Goal: Task Accomplishment & Management: Manage account settings

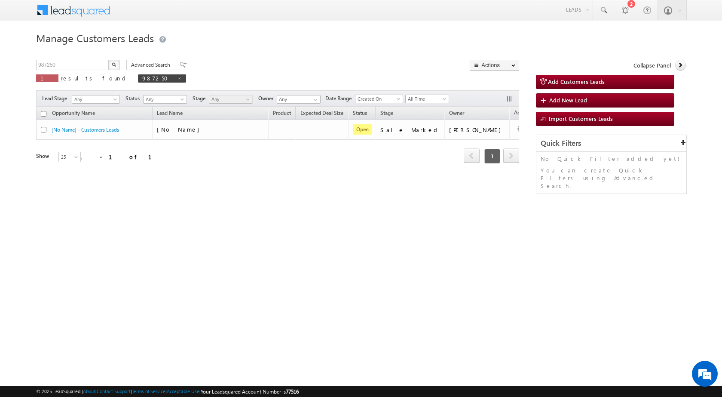
click at [322, 396] on div "© 2025 LeadSquared | About | Contact Support | Terms of Service | Acceptable Us…" at bounding box center [361, 391] width 722 height 11
click at [84, 67] on input "987250" at bounding box center [72, 65] width 73 height 10
paste input "8126"
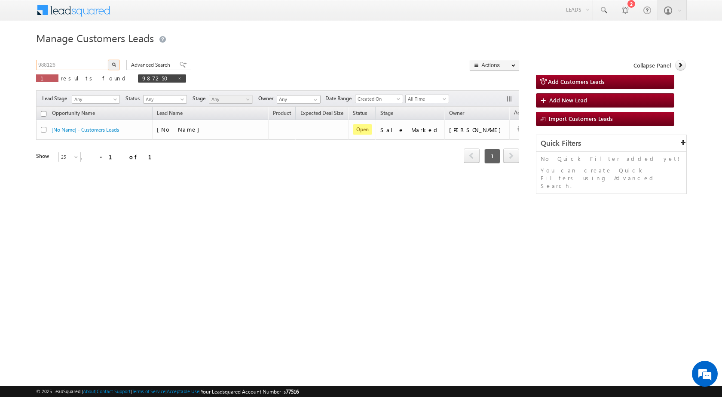
type input "988126"
click at [117, 64] on button "button" at bounding box center [113, 65] width 11 height 10
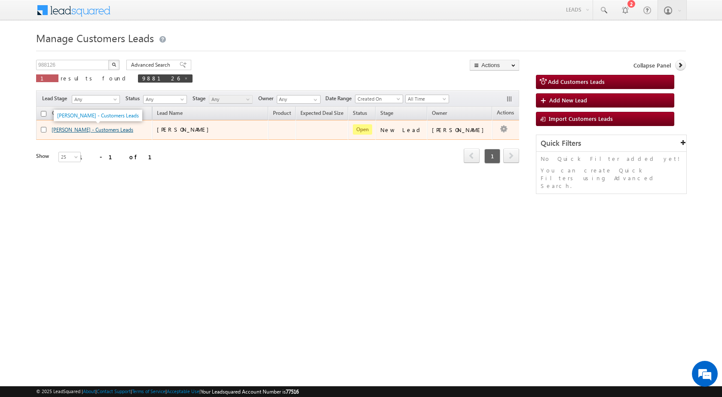
click at [110, 128] on link "Mohd Ahmad - Customers Leads" at bounding box center [93, 129] width 82 height 6
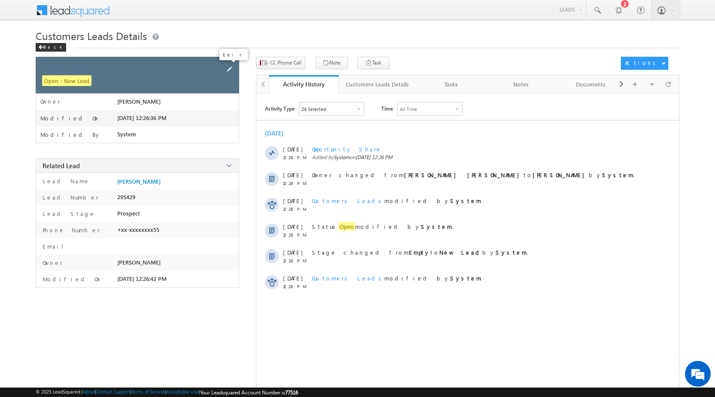
click at [230, 65] on span at bounding box center [229, 68] width 9 height 9
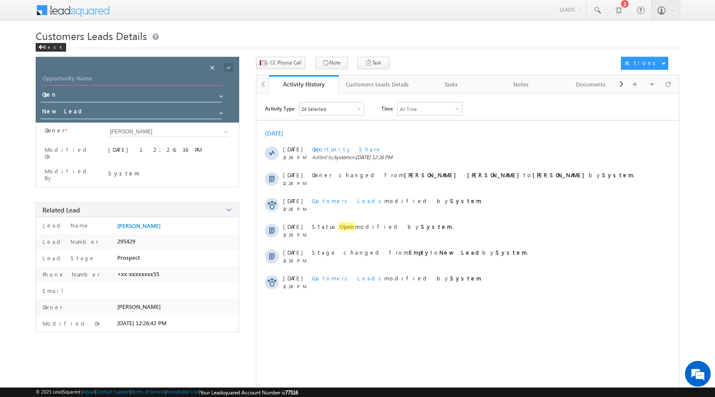
click at [184, 82] on input "Opportunity Name" at bounding box center [132, 79] width 183 height 12
paste input "[PERSON_NAME]"
type input "[PERSON_NAME]"
click at [231, 66] on span at bounding box center [228, 67] width 9 height 9
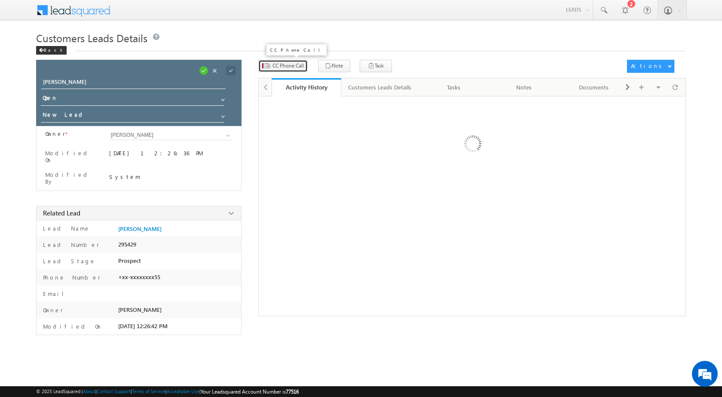
click at [288, 67] on span "CC Phone Call" at bounding box center [287, 66] width 31 height 8
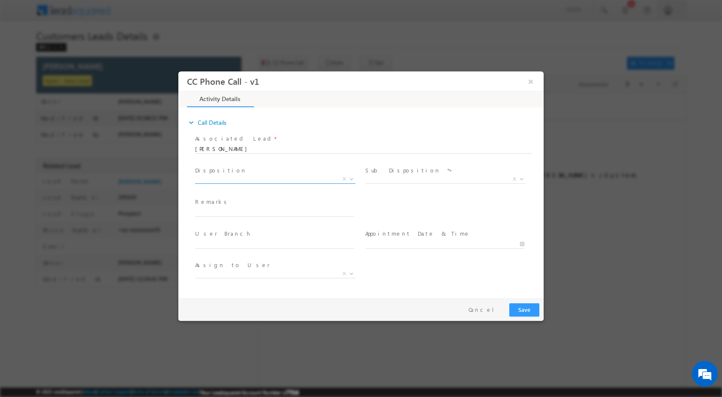
click at [351, 178] on b at bounding box center [351, 178] width 5 height 3
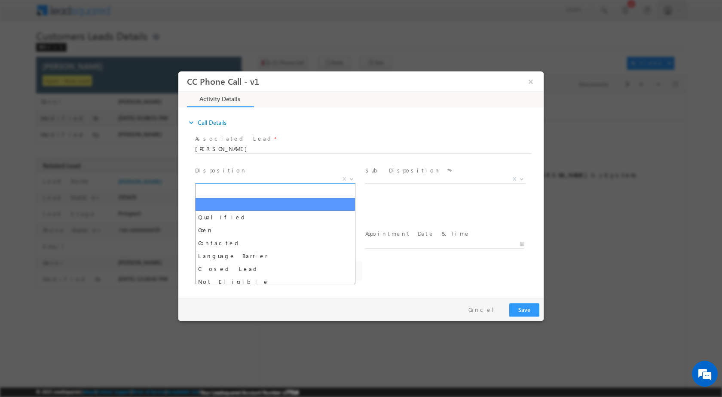
select select "Rose.Shyse+sgrl@leadsquared.com"
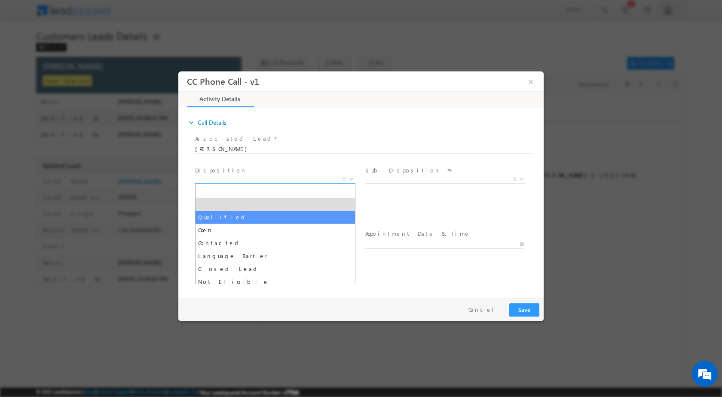
drag, startPoint x: 287, startPoint y: 216, endPoint x: 380, endPoint y: 197, distance: 95.0
select select "Qualified"
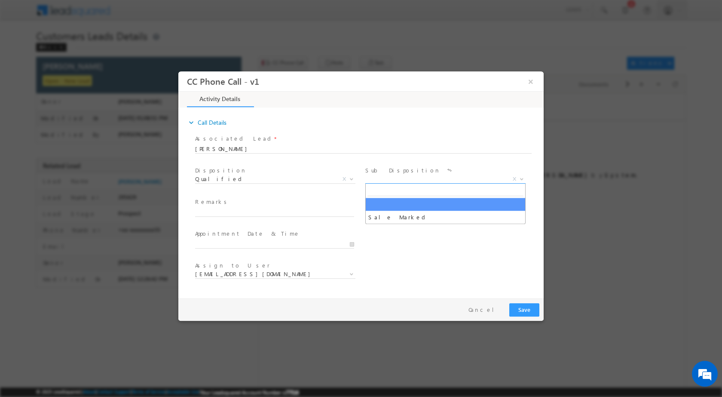
click at [519, 179] on span at bounding box center [520, 178] width 9 height 11
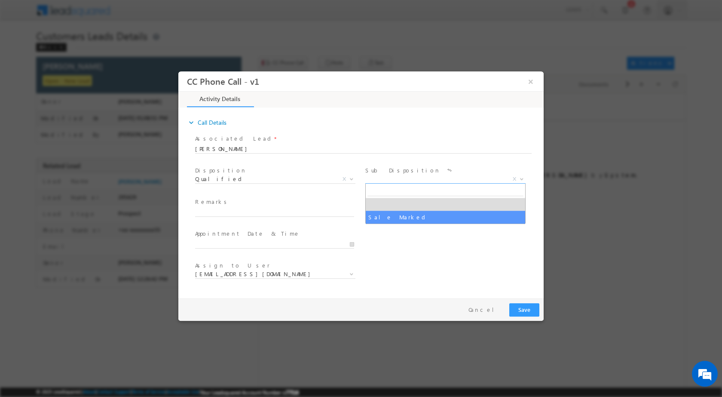
select select "Sale Marked"
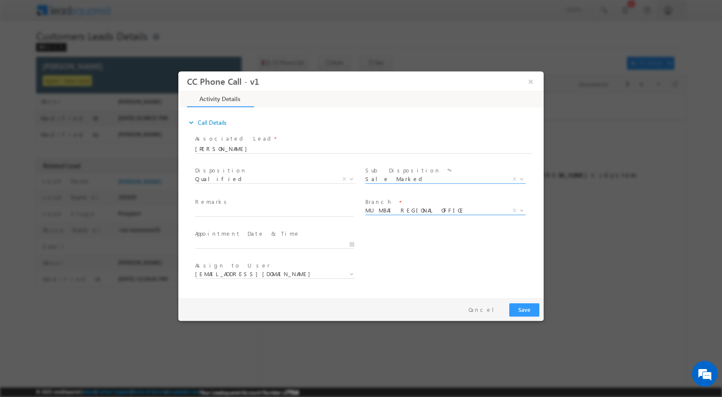
click at [519, 209] on b at bounding box center [521, 209] width 5 height 3
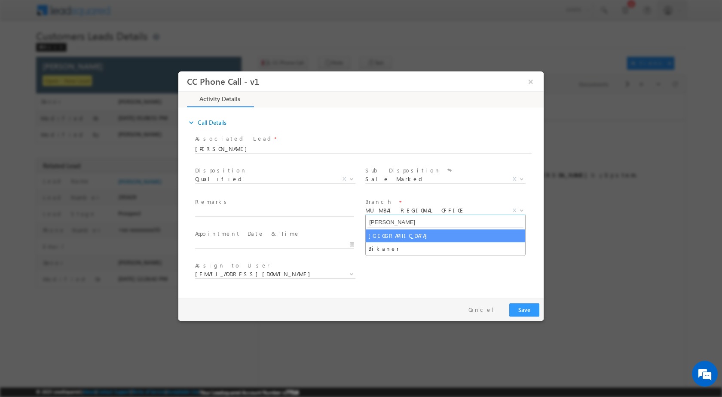
type input "Kan"
select select "[GEOGRAPHIC_DATA]"
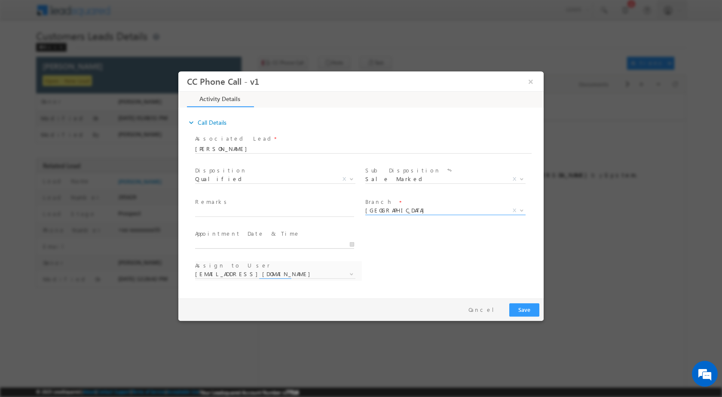
type input "10/13/2025 1:06 PM"
click at [353, 245] on input "10/13/2025 1:06 PM" at bounding box center [274, 243] width 159 height 9
select select "awadhesh.gautam@sgrlimited.in"
type input "10/14/2025 1:06 PM"
type input "12"
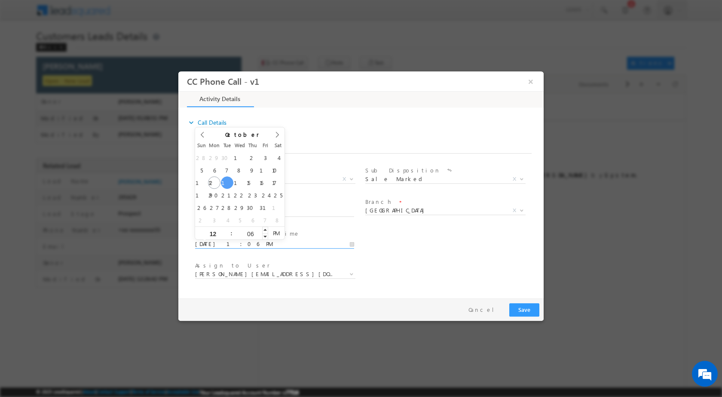
type input "10/14/2025 12:06 PM"
click at [251, 231] on input "06" at bounding box center [250, 233] width 36 height 6
type input "00"
type input "10/14/2025 12:00 PM"
click at [403, 261] on div "Assign to User * awadhesh.gautam@sgrlimited.in mohd.ayyoob@sgrlimited.in mohit.…" at bounding box center [368, 275] width 350 height 32
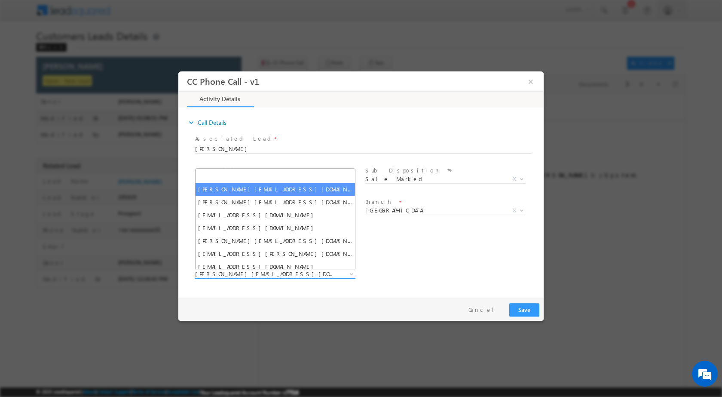
click at [353, 272] on b at bounding box center [351, 273] width 5 height 3
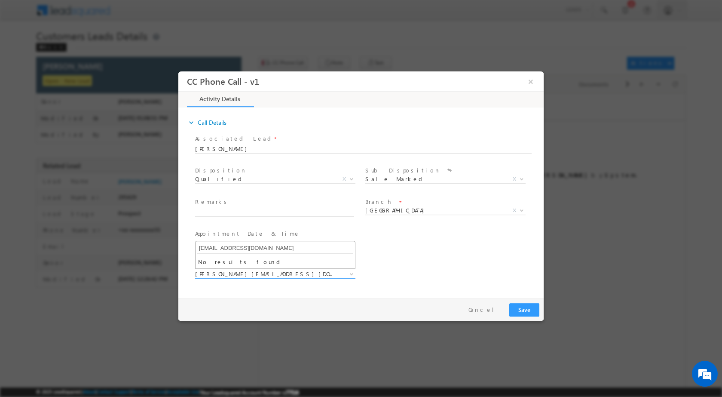
type input "[EMAIL_ADDRESS][DOMAIN_NAME]"
click at [227, 254] on span "[EMAIL_ADDRESS][DOMAIN_NAME]" at bounding box center [274, 248] width 159 height 14
click at [382, 265] on div "Assign to User * awadhesh.gautam@sgrlimited.in mohd.ayyoob@sgrlimited.in mohit.…" at bounding box center [368, 275] width 350 height 32
click at [248, 211] on input "text" at bounding box center [274, 212] width 159 height 9
paste input "13/10-Customer Name is Mohd Hussain Ahmad loan Type is Top up Required loan amo…"
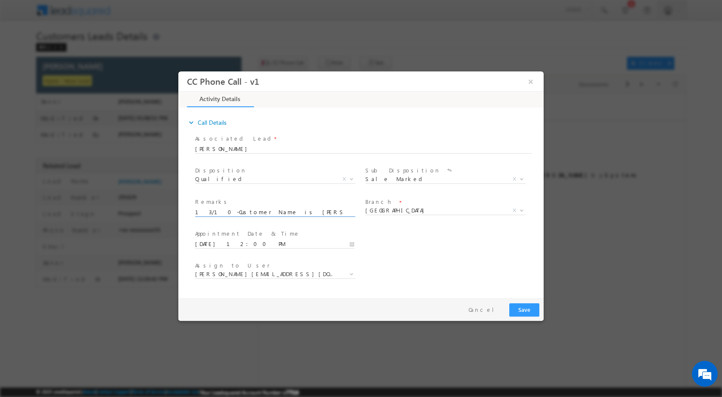
scroll to position [0, 372]
type input "13/10-Customer Name is Mohd Hussain Ahmad loan Type is Top up Required loan amo…"
click at [533, 310] on button "Save" at bounding box center [524, 308] width 30 height 13
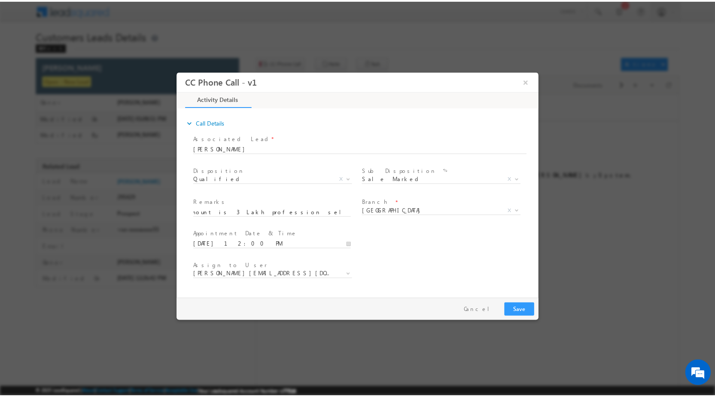
scroll to position [0, 0]
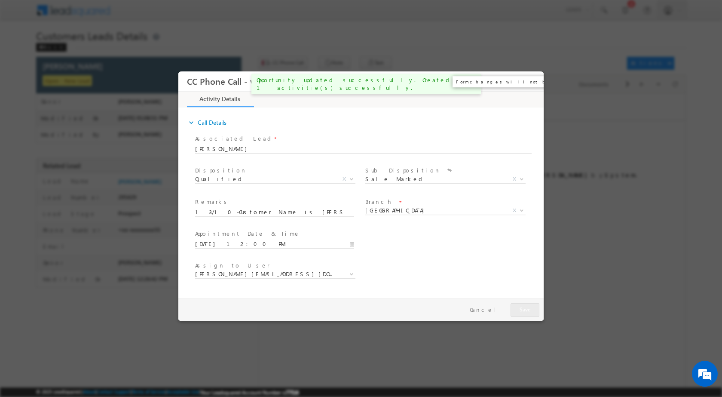
click at [530, 82] on button "×" at bounding box center [530, 81] width 15 height 16
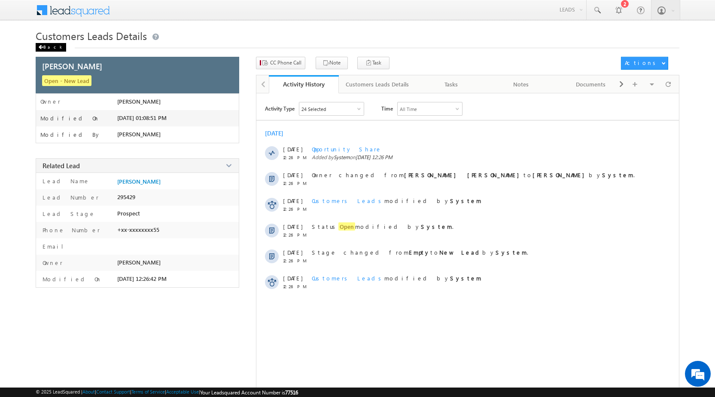
click at [46, 46] on div "Back" at bounding box center [51, 47] width 31 height 9
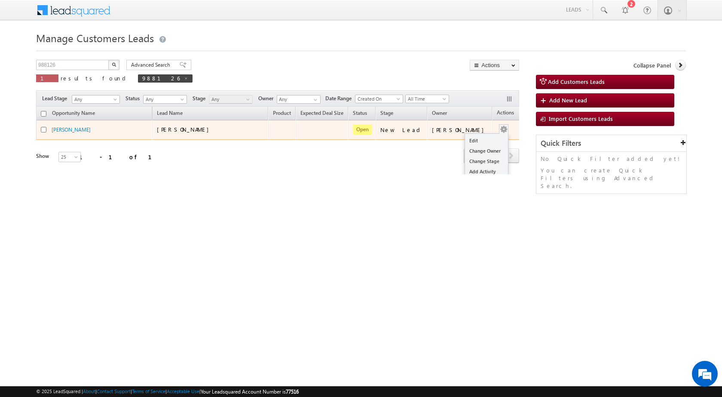
click at [499, 131] on td "Edit Change Owner Change Stage Add Activity Add Task Delete" at bounding box center [510, 130] width 36 height 20
click at [470, 141] on link "Edit" at bounding box center [486, 140] width 43 height 10
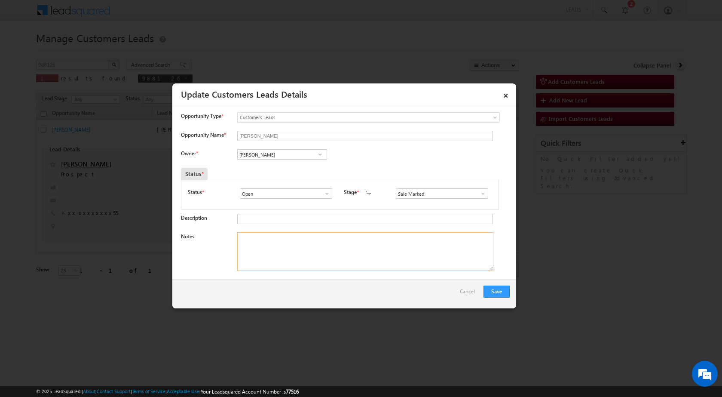
click at [317, 238] on textarea "Notes" at bounding box center [365, 251] width 256 height 39
paste textarea "13/10-Customer Name is [PERSON_NAME] loan Type is Top up Required loan amount i…"
type textarea "13/10-Customer Name is [PERSON_NAME] loan Type is Top up Required loan amount i…"
click at [318, 155] on span at bounding box center [320, 154] width 9 height 7
paste input "[EMAIL_ADDRESS][DOMAIN_NAME]"
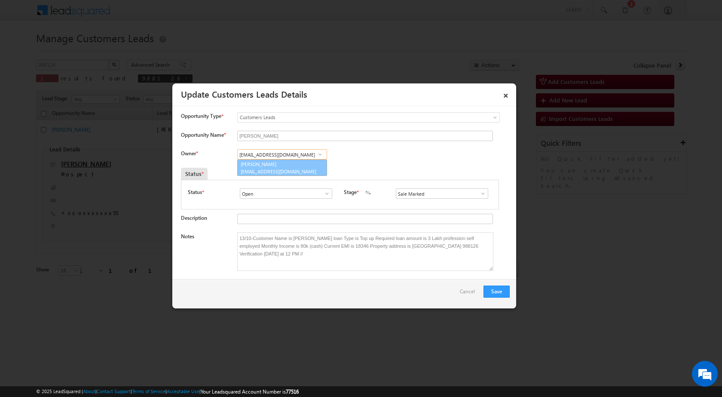
click at [268, 170] on span "[EMAIL_ADDRESS][DOMAIN_NAME]" at bounding box center [279, 171] width 77 height 6
type input "[PERSON_NAME]"
click at [492, 288] on button "Save" at bounding box center [496, 291] width 26 height 12
